Goal: Task Accomplishment & Management: Manage account settings

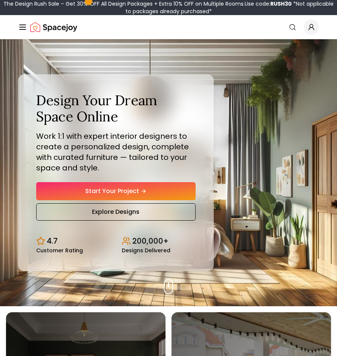
click at [305, 26] on span "Global" at bounding box center [311, 27] width 15 height 15
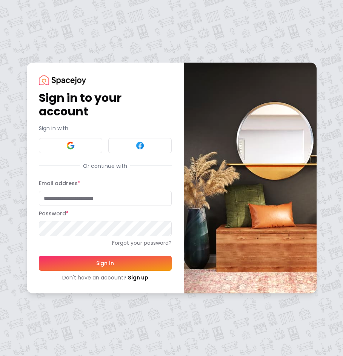
click at [104, 198] on input "Email address *" at bounding box center [105, 198] width 133 height 15
click at [47, 241] on link "Forgot your password?" at bounding box center [105, 243] width 133 height 8
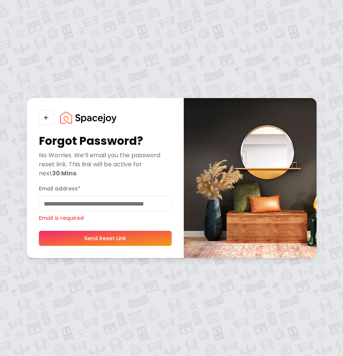
click at [93, 203] on input "Email address *" at bounding box center [105, 203] width 133 height 15
click at [186, 64] on div "Forgot Password? No Worries. We’ll email you the password reset link. This link…" at bounding box center [171, 178] width 343 height 356
